Goal: Task Accomplishment & Management: Manage account settings

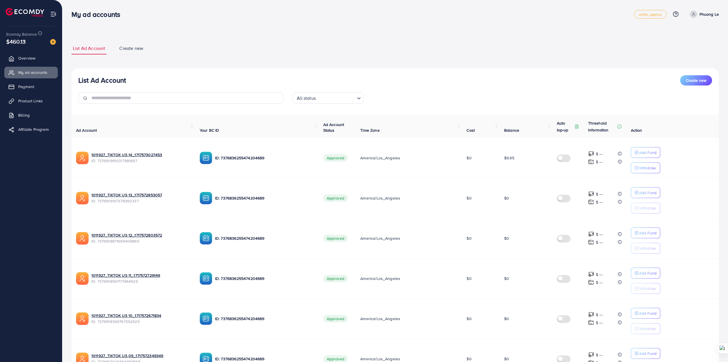
scroll to position [223, 0]
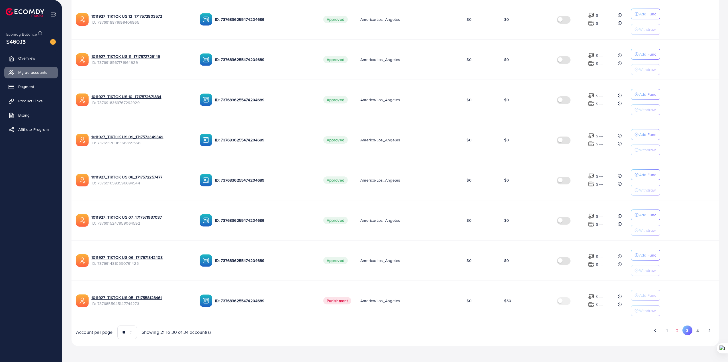
click at [675, 333] on button "2" at bounding box center [677, 330] width 10 height 11
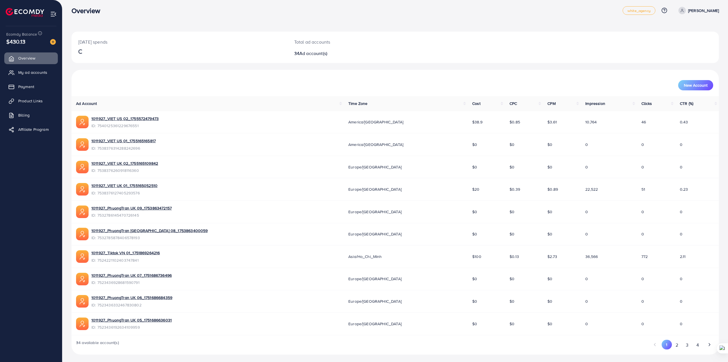
scroll to position [6, 0]
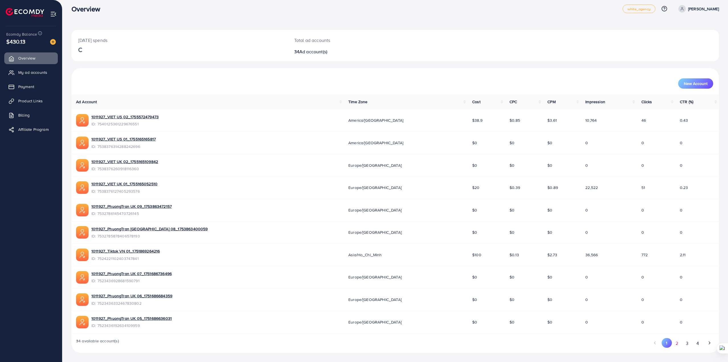
click at [676, 345] on button "2" at bounding box center [677, 343] width 10 height 11
click at [39, 73] on span "My ad accounts" at bounding box center [34, 72] width 29 height 6
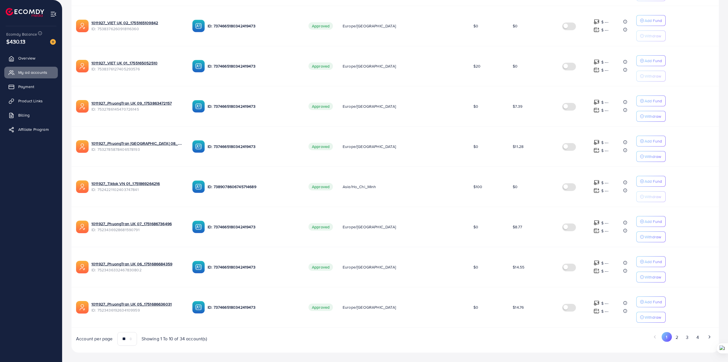
scroll to position [223, 0]
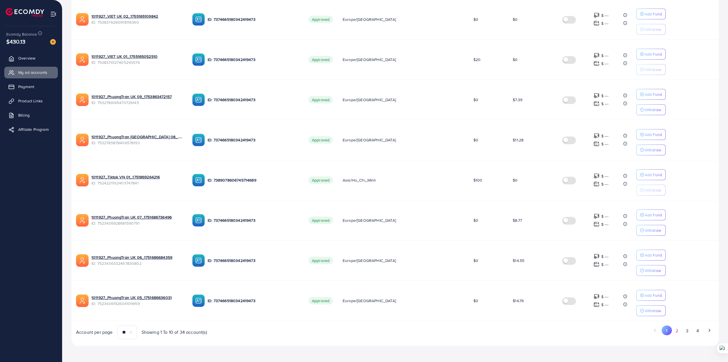
click at [676, 334] on button "2" at bounding box center [677, 330] width 10 height 11
click at [684, 333] on button "3" at bounding box center [687, 330] width 10 height 11
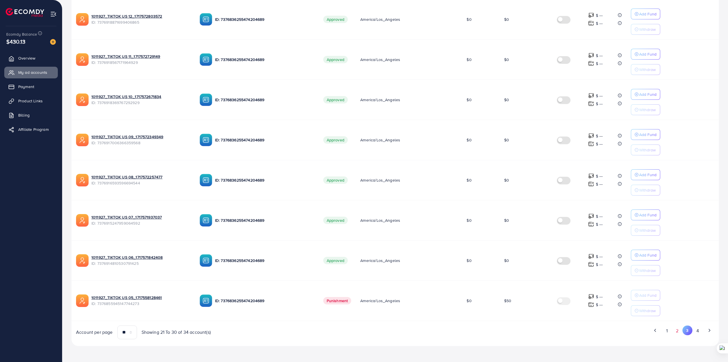
click at [679, 335] on button "2" at bounding box center [677, 330] width 10 height 11
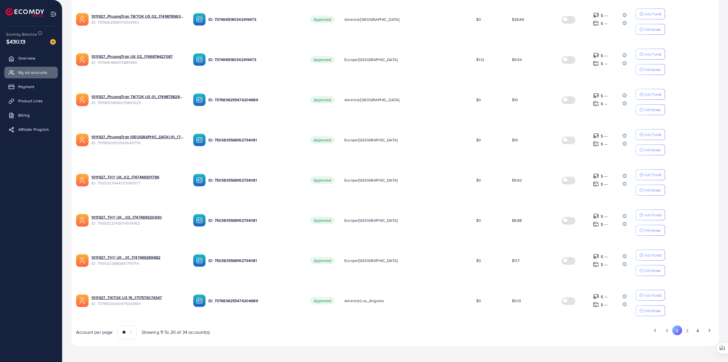
click at [686, 332] on button "3" at bounding box center [687, 330] width 10 height 11
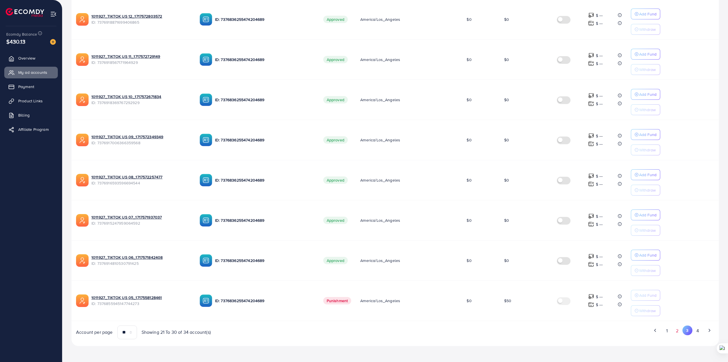
click at [681, 331] on button "2" at bounding box center [677, 330] width 10 height 11
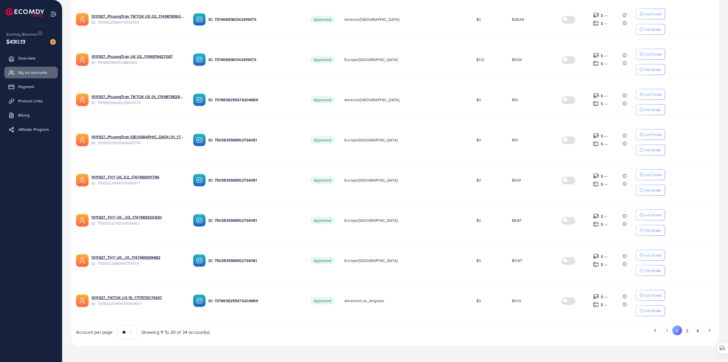
click at [664, 334] on button "1" at bounding box center [667, 330] width 10 height 11
click at [673, 328] on button "2" at bounding box center [677, 330] width 10 height 11
click at [688, 327] on button "3" at bounding box center [687, 330] width 10 height 11
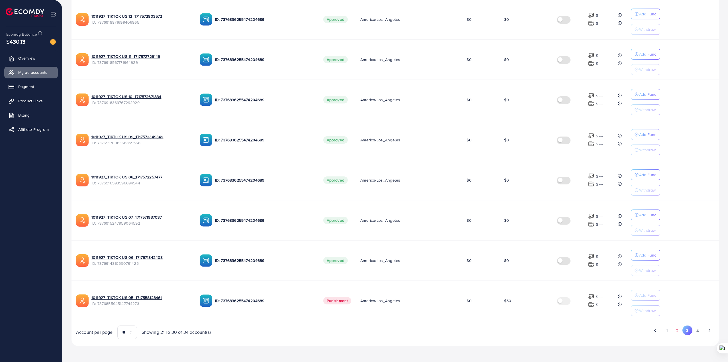
click at [678, 330] on button "2" at bounding box center [677, 330] width 10 height 11
